Goal: Transaction & Acquisition: Obtain resource

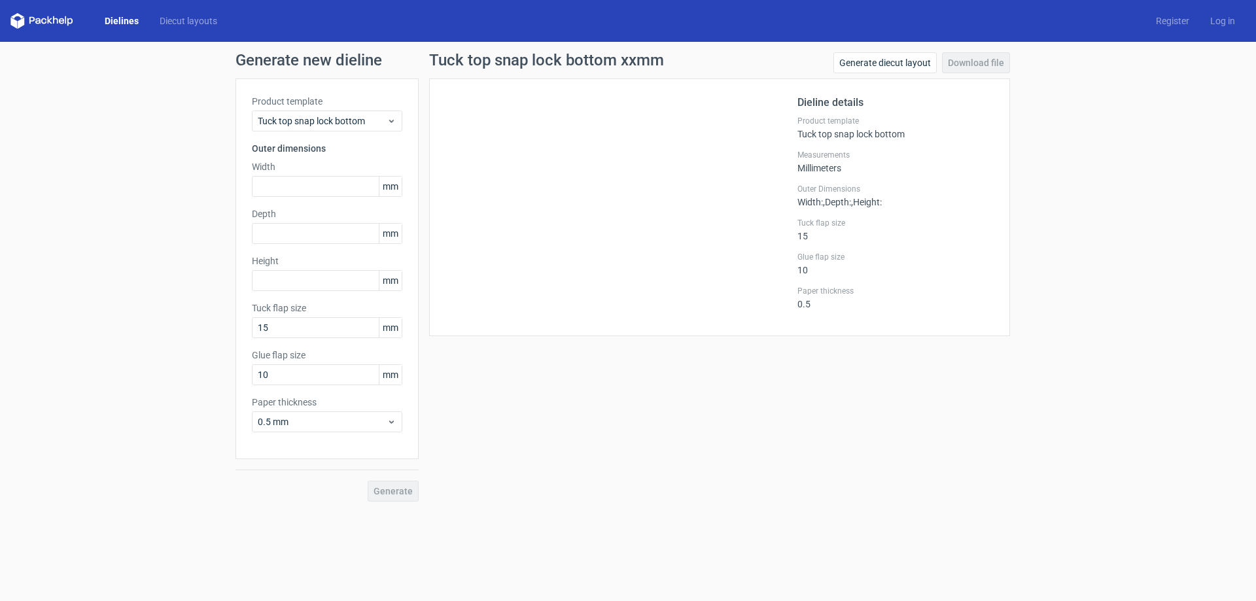
click at [111, 20] on link "Dielines" at bounding box center [121, 20] width 55 height 13
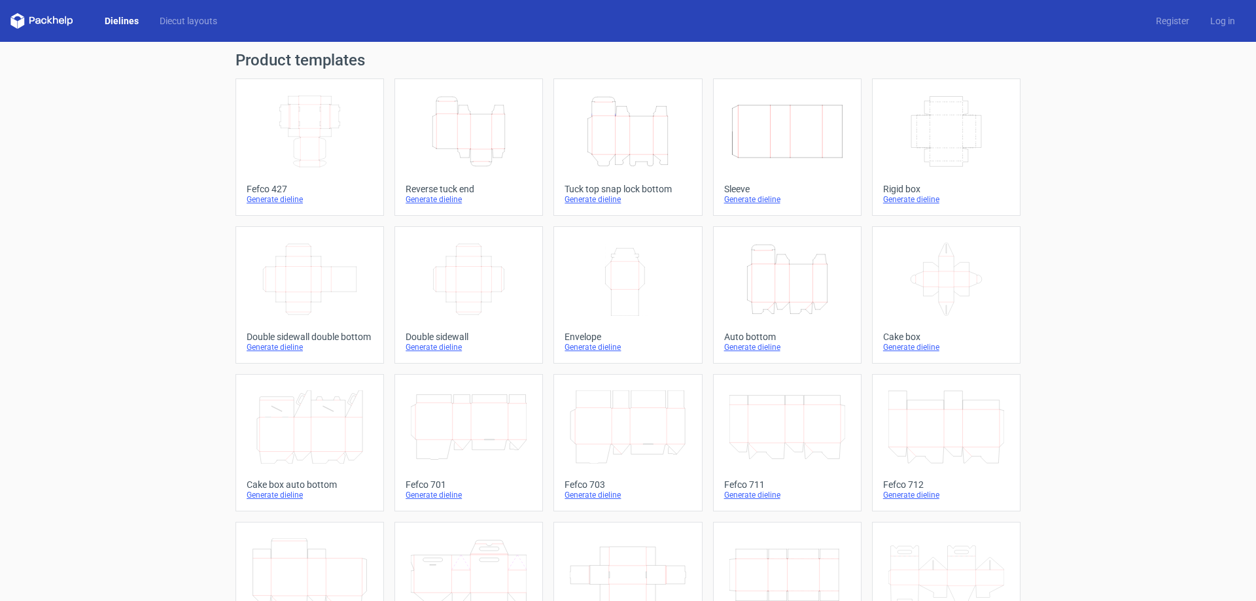
click at [600, 191] on div "Tuck top snap lock bottom" at bounding box center [628, 189] width 126 height 10
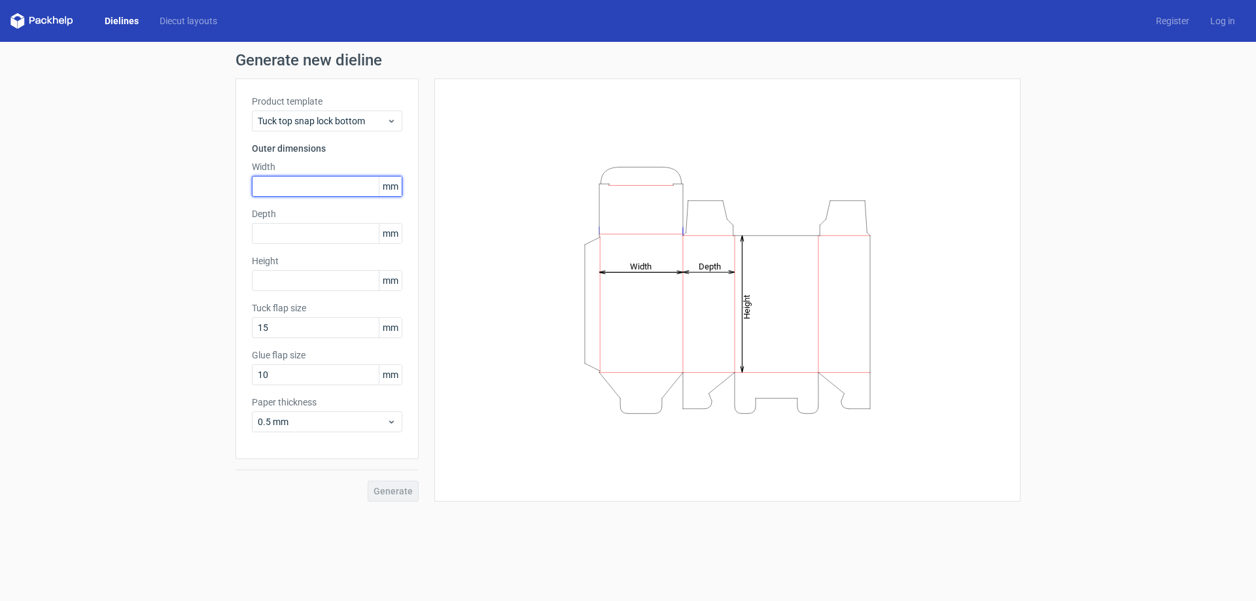
click at [356, 189] on input "text" at bounding box center [327, 186] width 151 height 21
type input "110"
click at [346, 226] on input "text" at bounding box center [327, 233] width 151 height 21
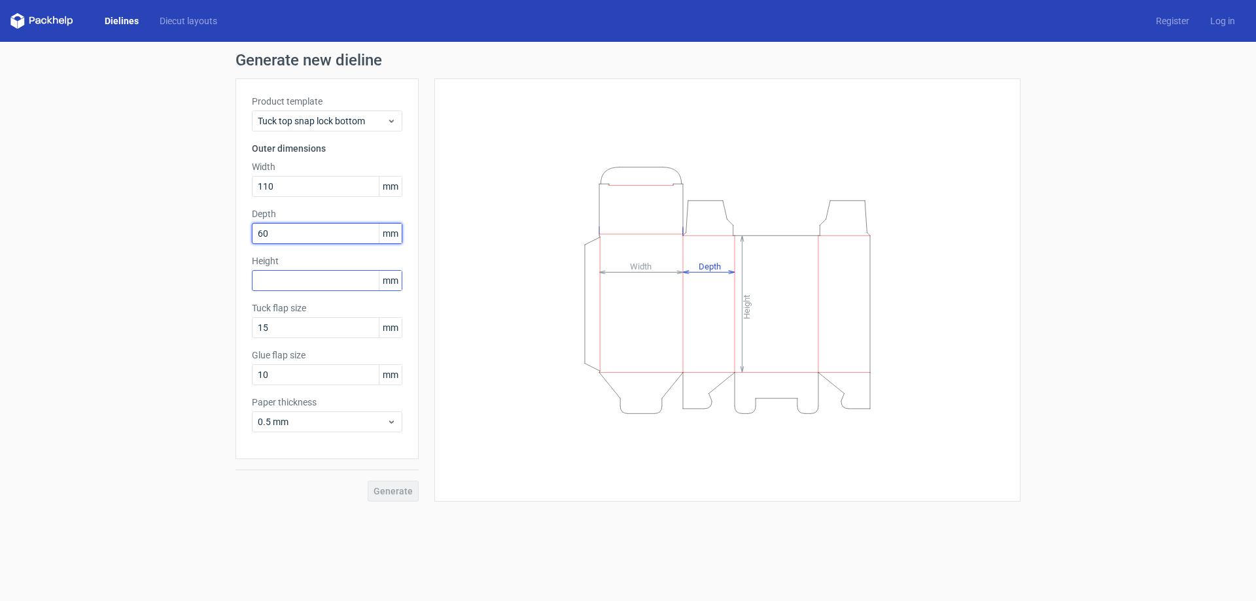
type input "60"
click at [350, 283] on input "text" at bounding box center [327, 280] width 151 height 21
type input "140"
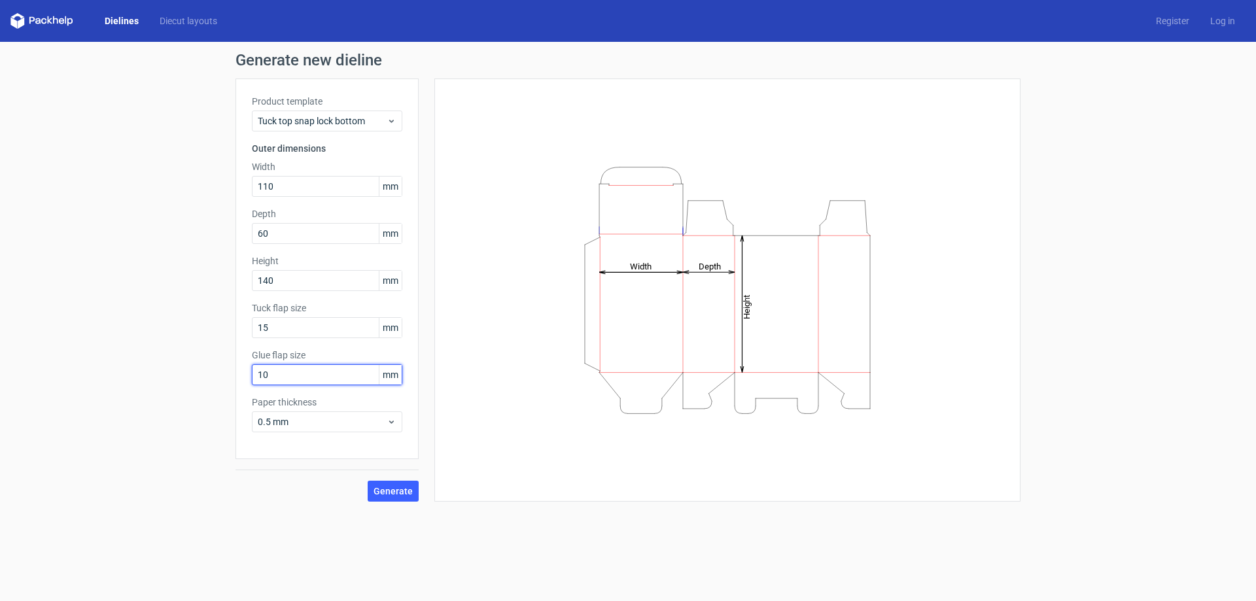
drag, startPoint x: 274, startPoint y: 382, endPoint x: 225, endPoint y: 381, distance: 49.1
click at [226, 382] on div "Generate new dieline Product template Tuck top snap lock bottom Outer dimension…" at bounding box center [628, 277] width 1256 height 471
type input "15"
click at [321, 429] on div "0.5 mm" at bounding box center [327, 422] width 151 height 21
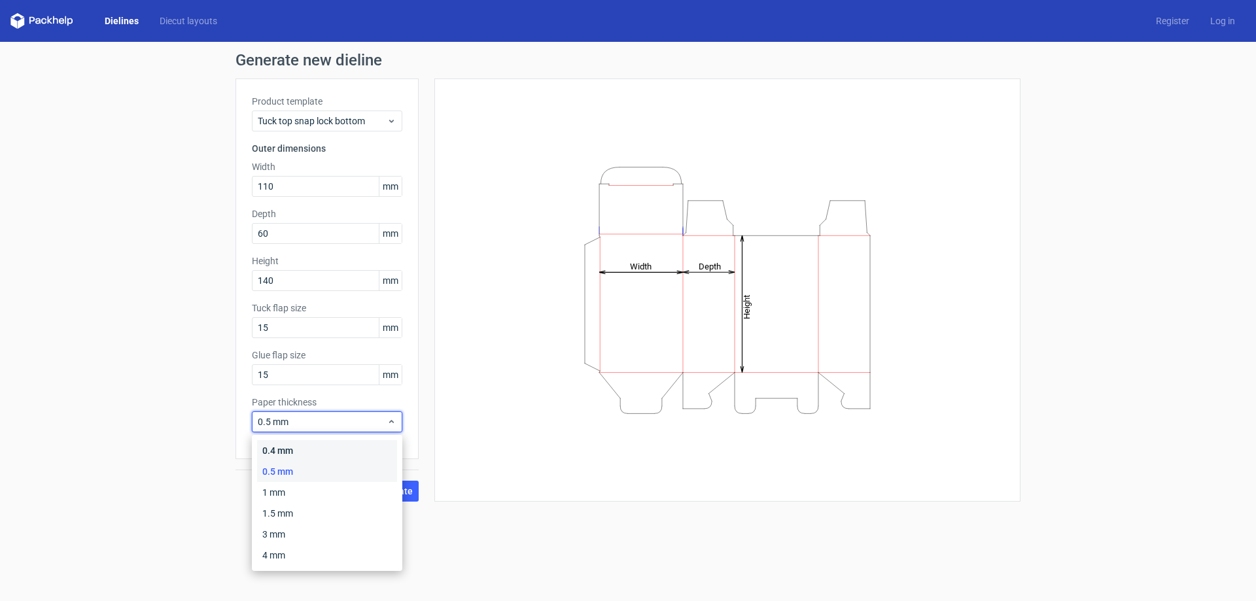
click at [311, 453] on div "0.4 mm" at bounding box center [327, 450] width 140 height 21
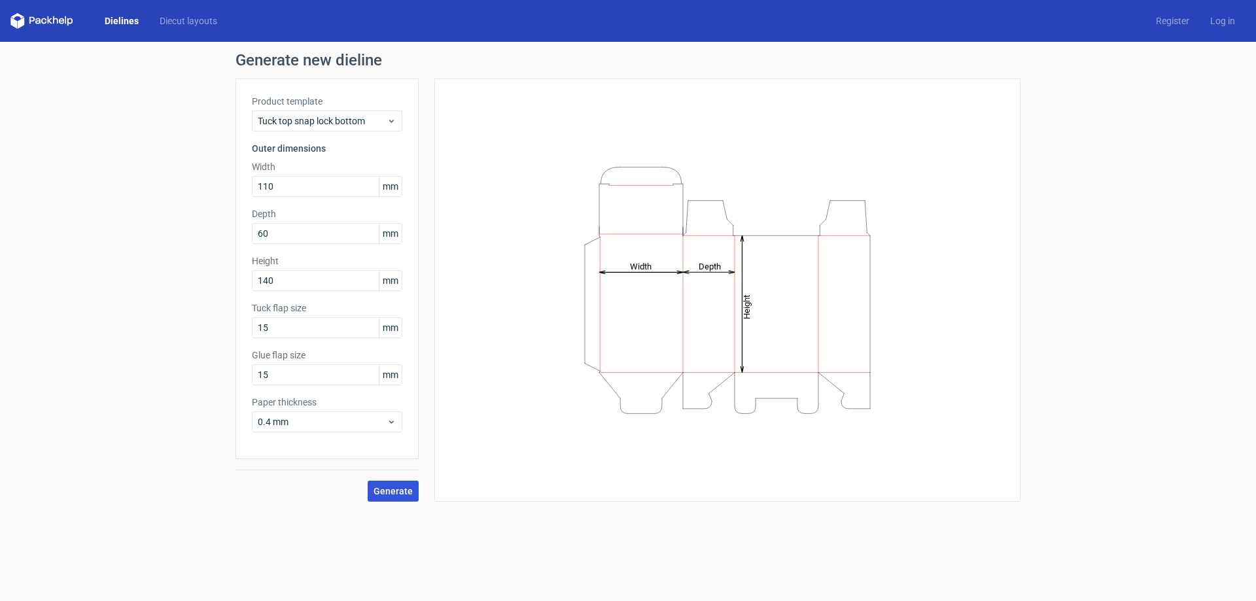
click at [396, 489] on span "Generate" at bounding box center [393, 491] width 39 height 9
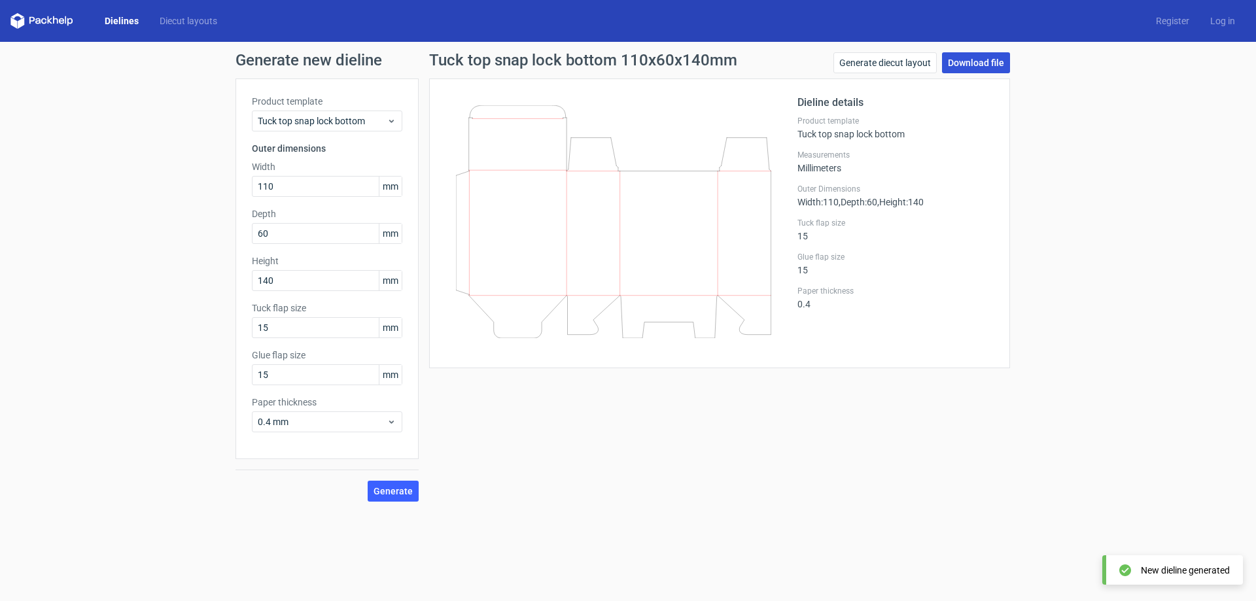
click at [980, 66] on link "Download file" at bounding box center [976, 62] width 68 height 21
